Goal: Use online tool/utility: Utilize a website feature to perform a specific function

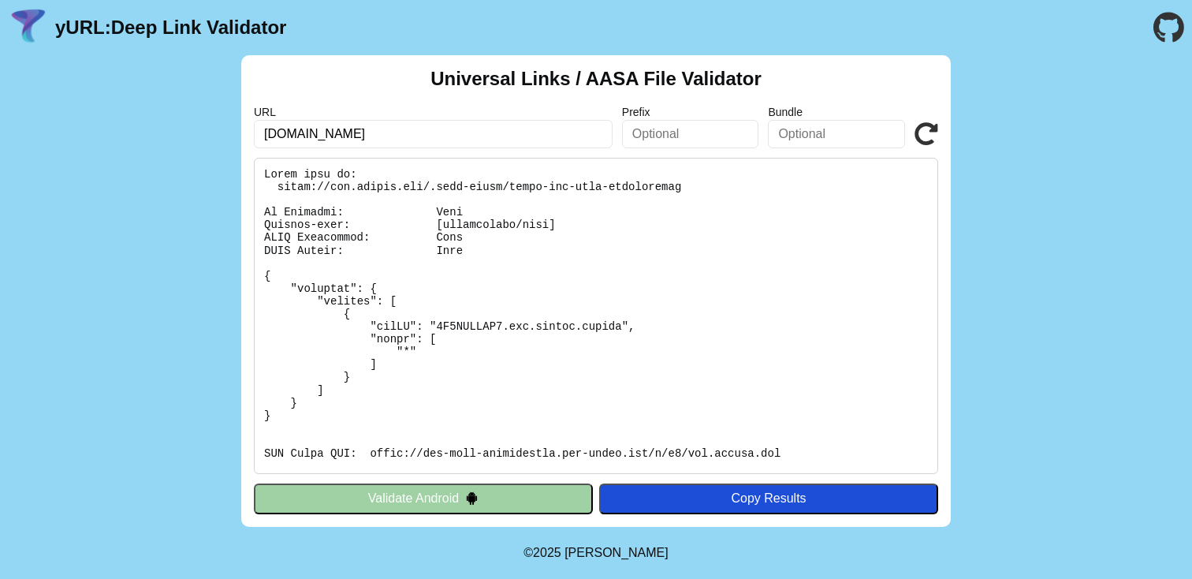
click at [538, 491] on button "Validate Android" at bounding box center [423, 498] width 339 height 30
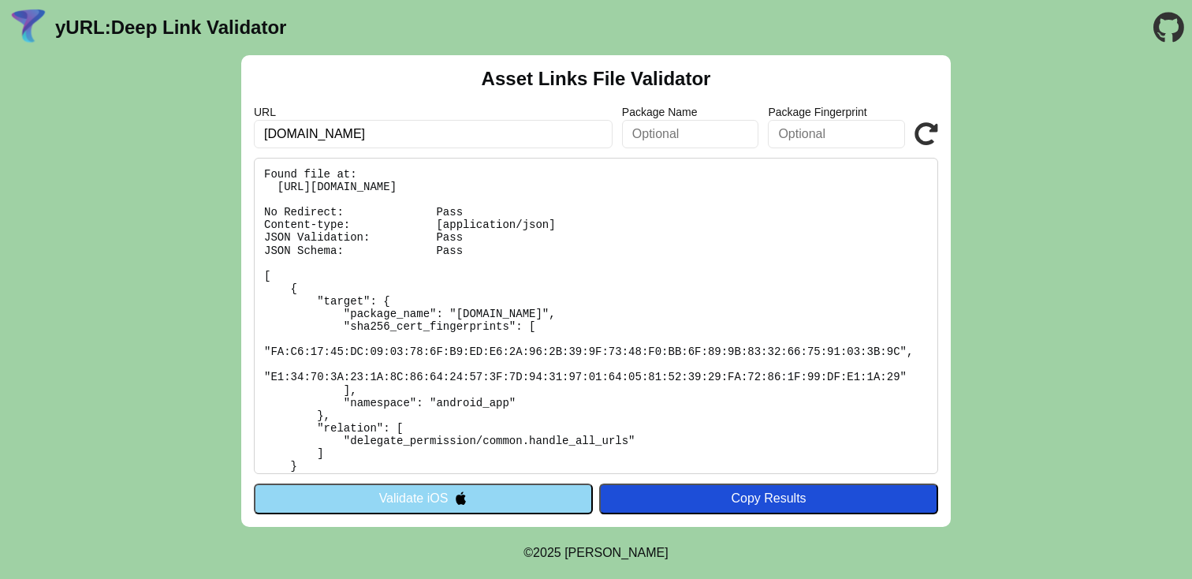
click at [512, 482] on div "Asset Links File Validator URL app.toneop.com Package Name Package Fingerprint …" at bounding box center [596, 290] width 710 height 471
click at [516, 512] on button "Validate iOS" at bounding box center [423, 498] width 339 height 30
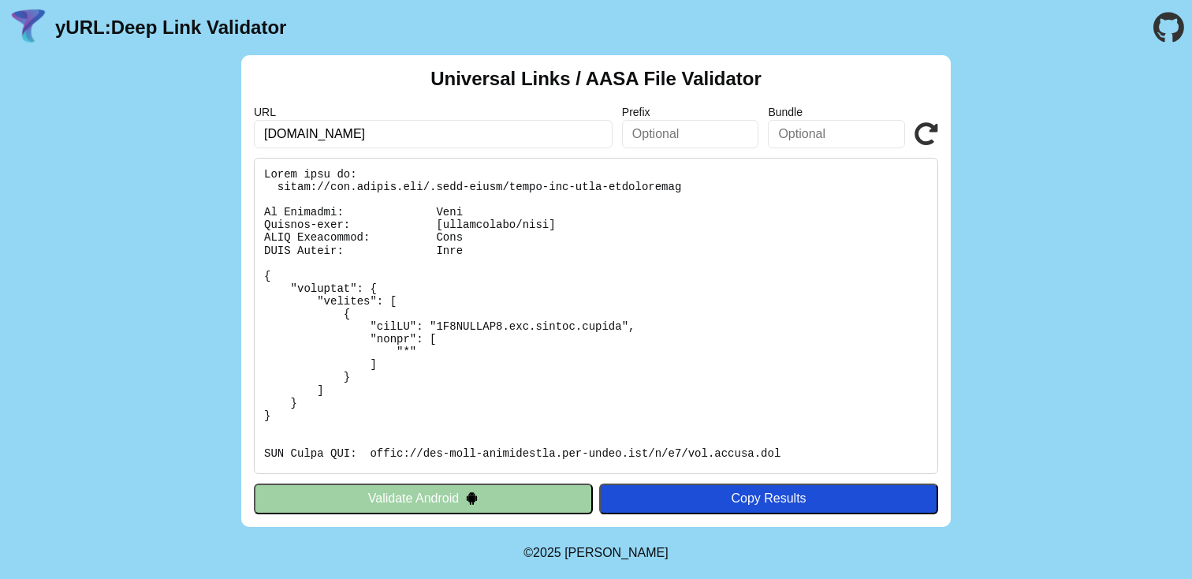
click at [525, 502] on button "Validate Android" at bounding box center [423, 498] width 339 height 30
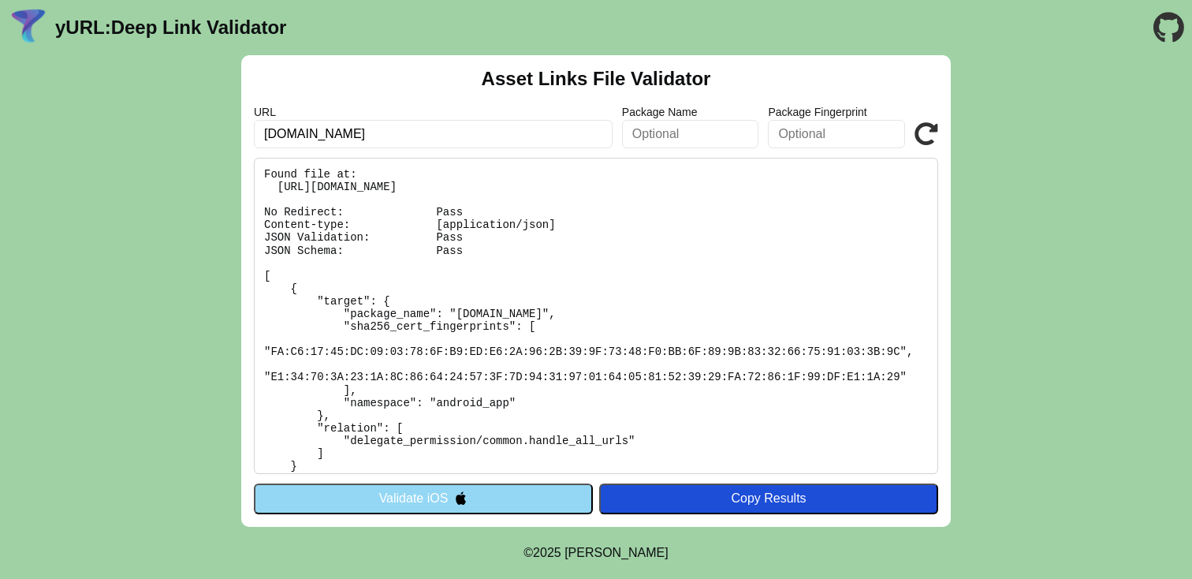
click at [533, 500] on button "Validate iOS" at bounding box center [423, 498] width 339 height 30
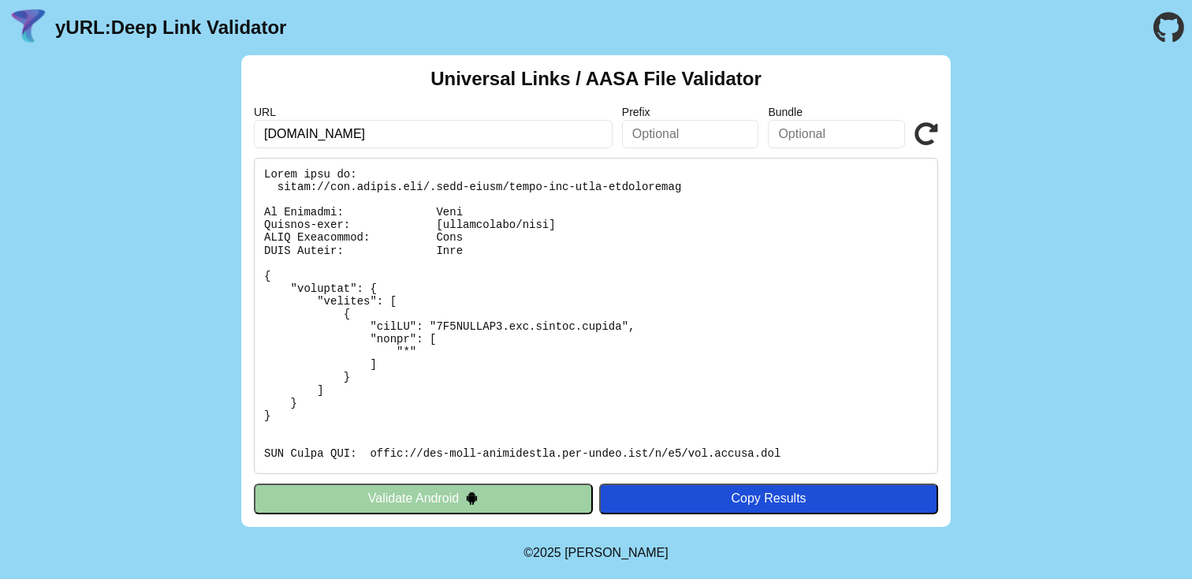
click at [528, 505] on button "Validate Android" at bounding box center [423, 498] width 339 height 30
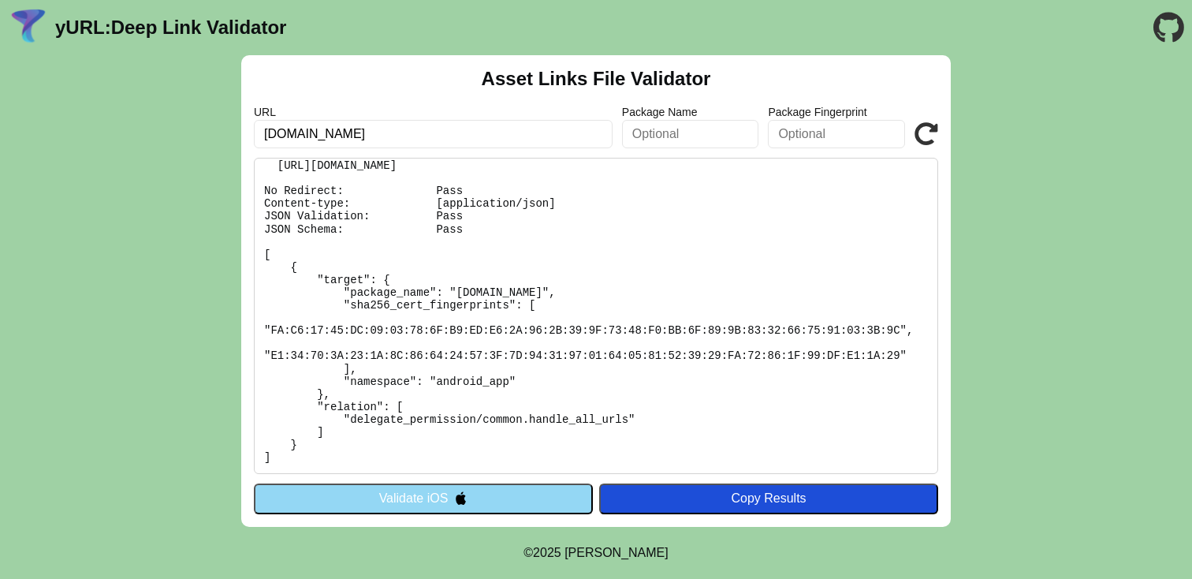
scroll to position [5, 0]
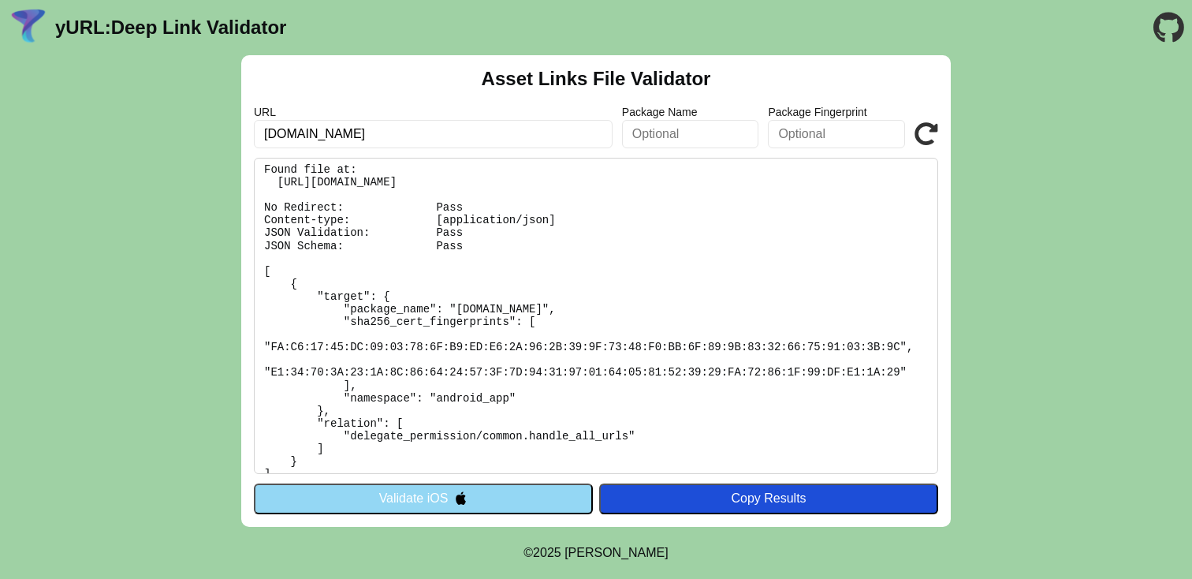
click at [505, 333] on pre "Found file at: [URL][DOMAIN_NAME] No Redirect: Pass Content-type: [application/…" at bounding box center [596, 316] width 684 height 316
click at [929, 135] on icon at bounding box center [927, 134] width 24 height 24
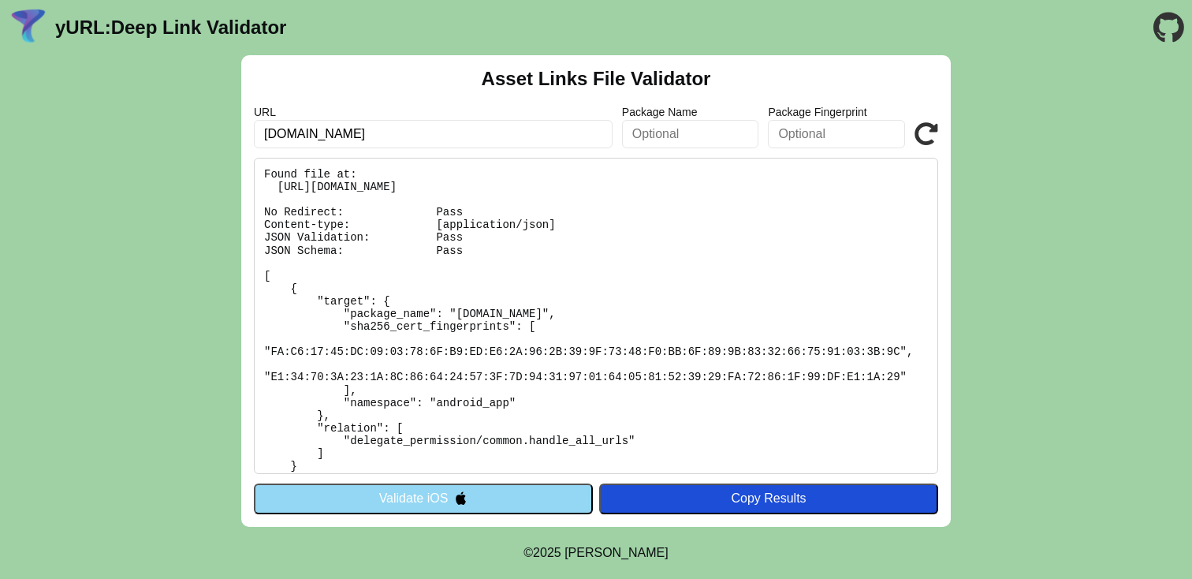
click at [468, 494] on button "Validate iOS" at bounding box center [423, 498] width 339 height 30
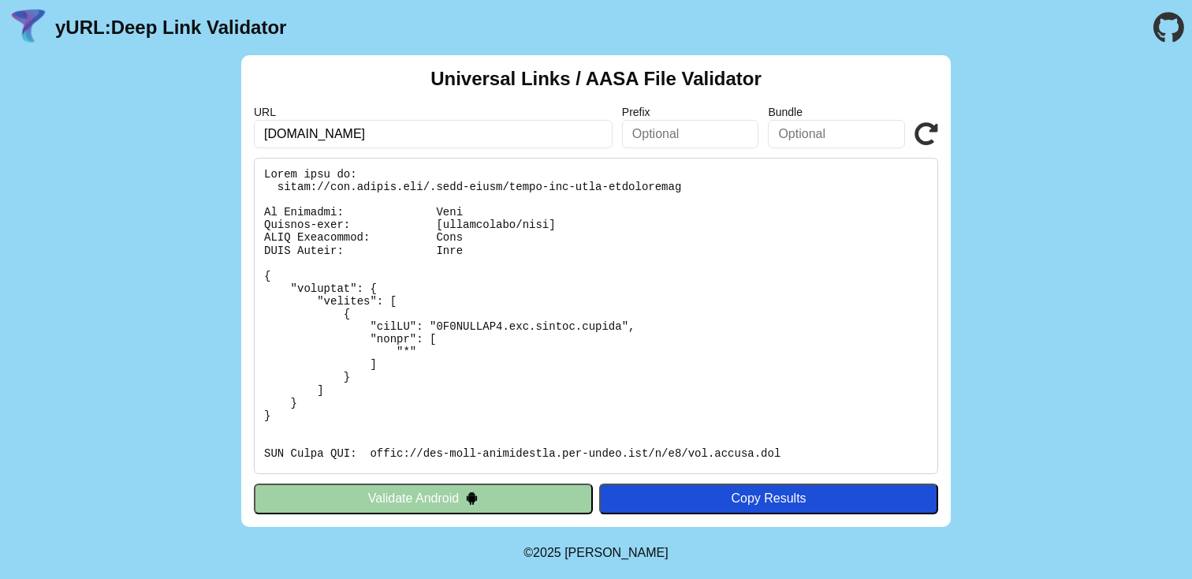
click at [468, 494] on img at bounding box center [471, 497] width 13 height 13
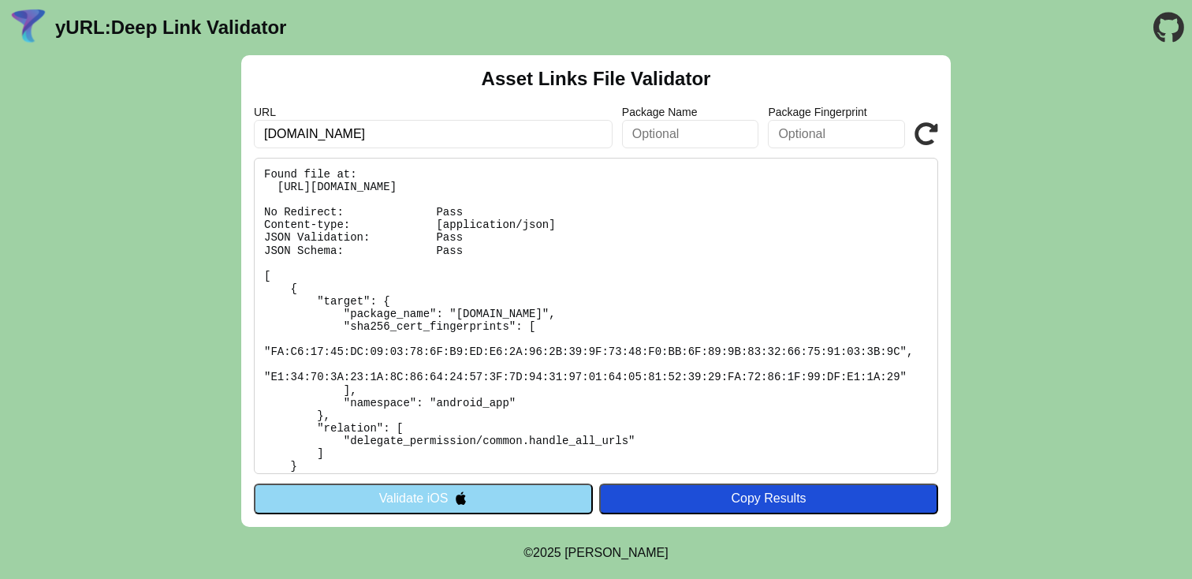
scroll to position [21, 0]
